Goal: Information Seeking & Learning: Learn about a topic

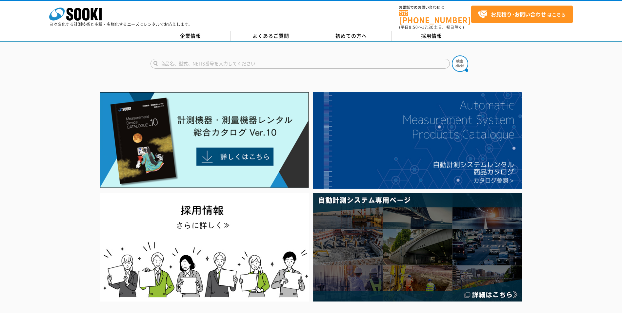
click at [239, 59] on input "text" at bounding box center [299, 64] width 299 height 10
paste input "東京都品川区西五反田7-22-17TOCビル6階16号室"
type input "東京都品川区西五反田7-22-17TOCビル6階16号室"
drag, startPoint x: 296, startPoint y: 60, endPoint x: 145, endPoint y: 43, distance: 151.7
click at [145, 43] on div "東京都品川区西五反田7-22-17TOCビル6階16号室" at bounding box center [311, 57] width 622 height 31
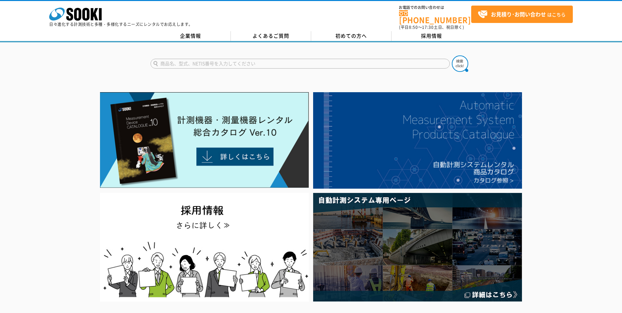
click at [254, 59] on input "text" at bounding box center [299, 64] width 299 height 10
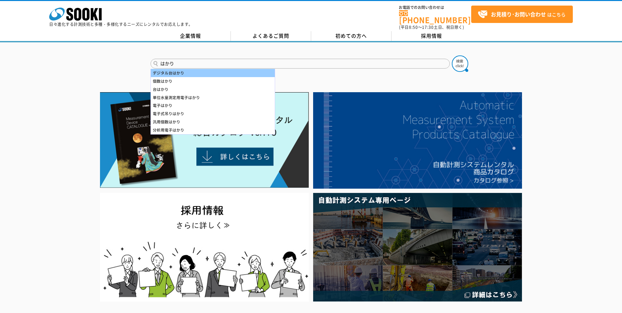
click at [191, 69] on div "デジタル台はかり" at bounding box center [213, 73] width 124 height 8
type input "デジタル台はかり"
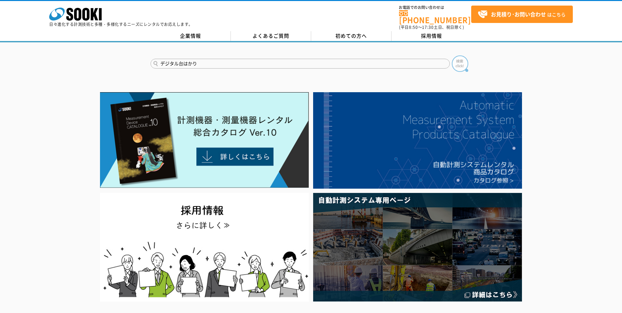
click at [458, 59] on img at bounding box center [460, 63] width 16 height 16
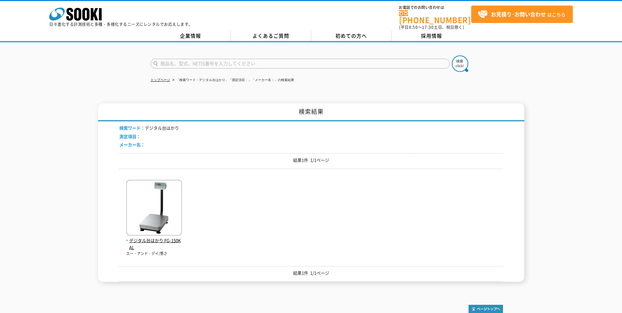
click at [204, 59] on input "text" at bounding box center [299, 64] width 299 height 10
type input "ｈ"
type input "計り"
click at [457, 62] on img at bounding box center [460, 63] width 16 height 16
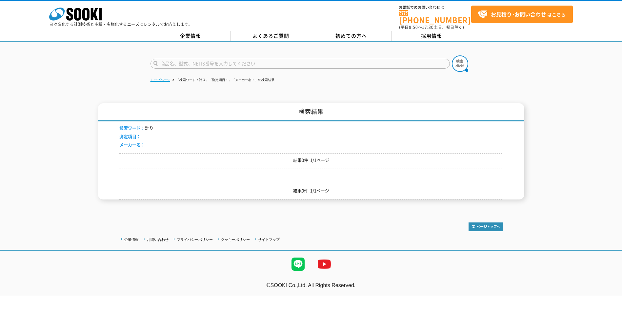
click at [167, 78] on link "トップページ" at bounding box center [160, 80] width 20 height 4
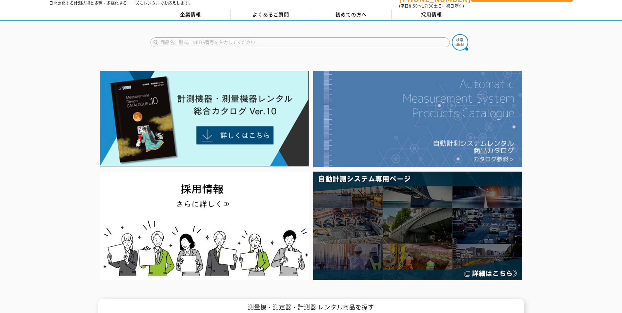
scroll to position [33, 0]
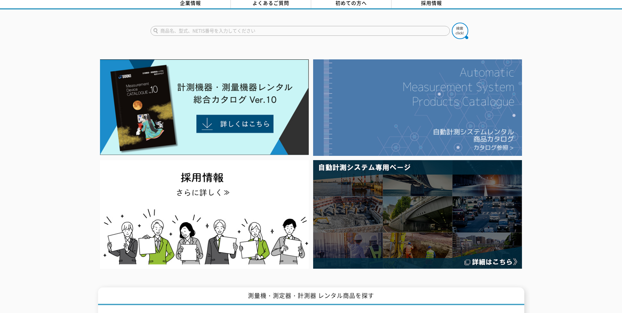
click at [413, 132] on img at bounding box center [417, 107] width 209 height 96
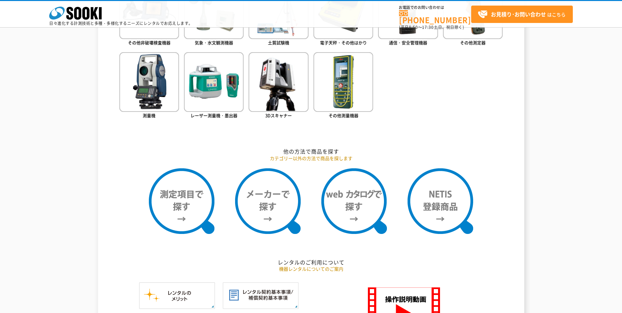
scroll to position [426, 0]
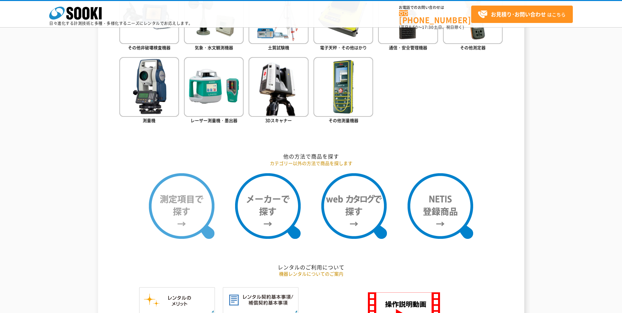
click at [179, 214] on img at bounding box center [182, 206] width 66 height 66
click at [189, 197] on img at bounding box center [182, 206] width 66 height 66
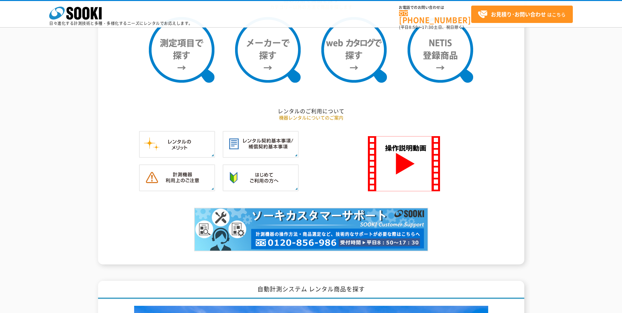
scroll to position [525, 0]
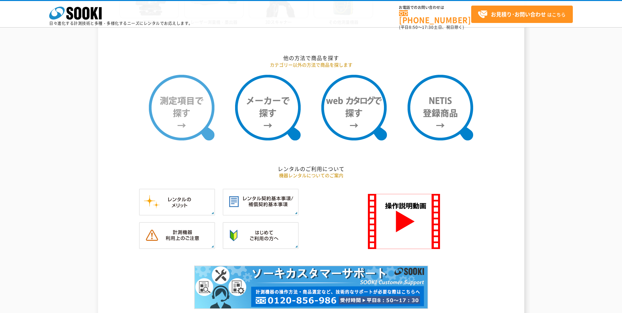
click at [186, 111] on img at bounding box center [182, 108] width 66 height 66
